Goal: Navigation & Orientation: Find specific page/section

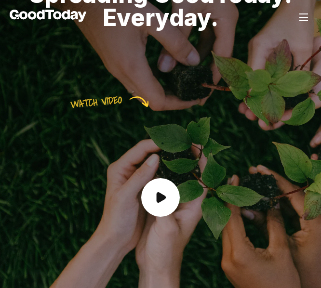
click at [302, 16] on img at bounding box center [304, 18] width 12 height 12
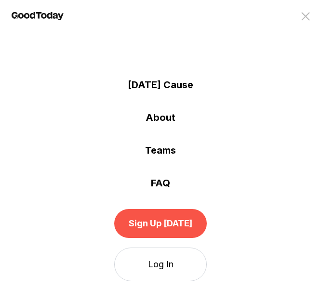
scroll to position [19, 0]
click at [188, 90] on link "[DATE] Cause" at bounding box center [160, 85] width 321 height 14
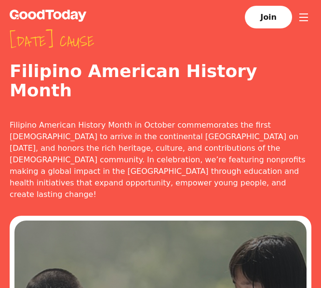
click at [307, 18] on img at bounding box center [304, 18] width 12 height 12
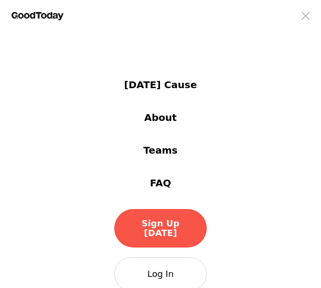
click at [165, 119] on link "About" at bounding box center [160, 118] width 321 height 14
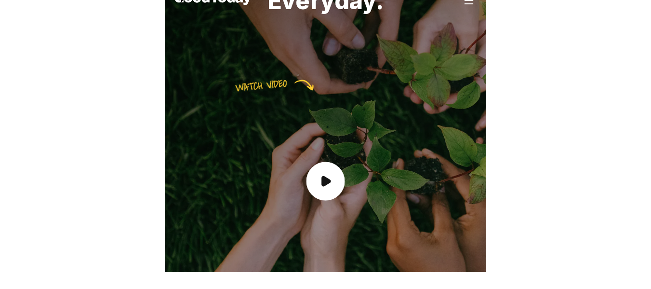
scroll to position [19, 0]
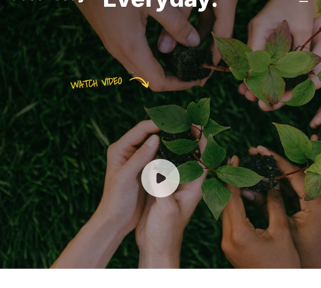
click at [152, 171] on circle at bounding box center [160, 178] width 39 height 39
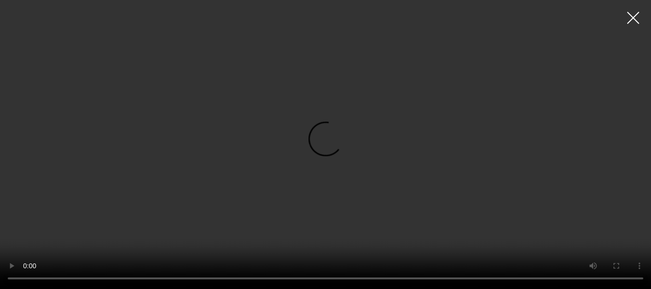
scroll to position [39, 0]
